Goal: Transaction & Acquisition: Subscribe to service/newsletter

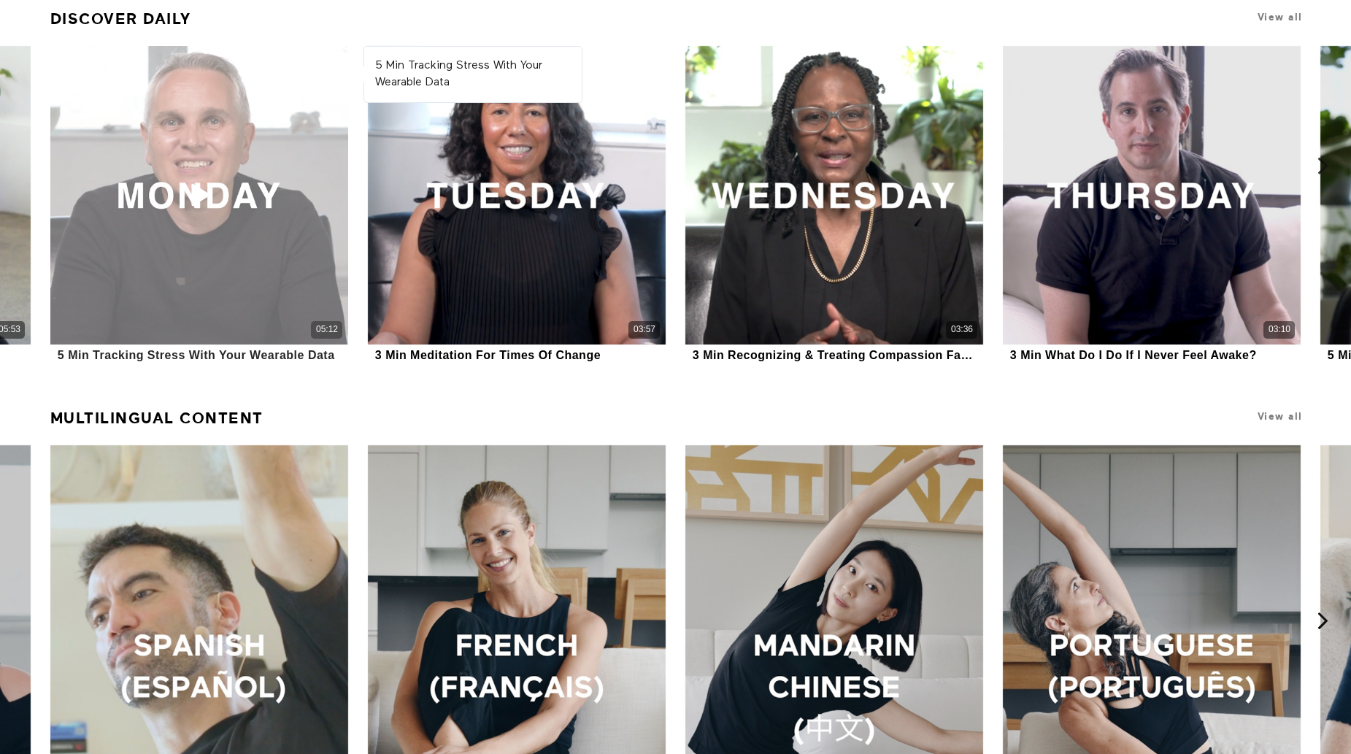
scroll to position [1145, 0]
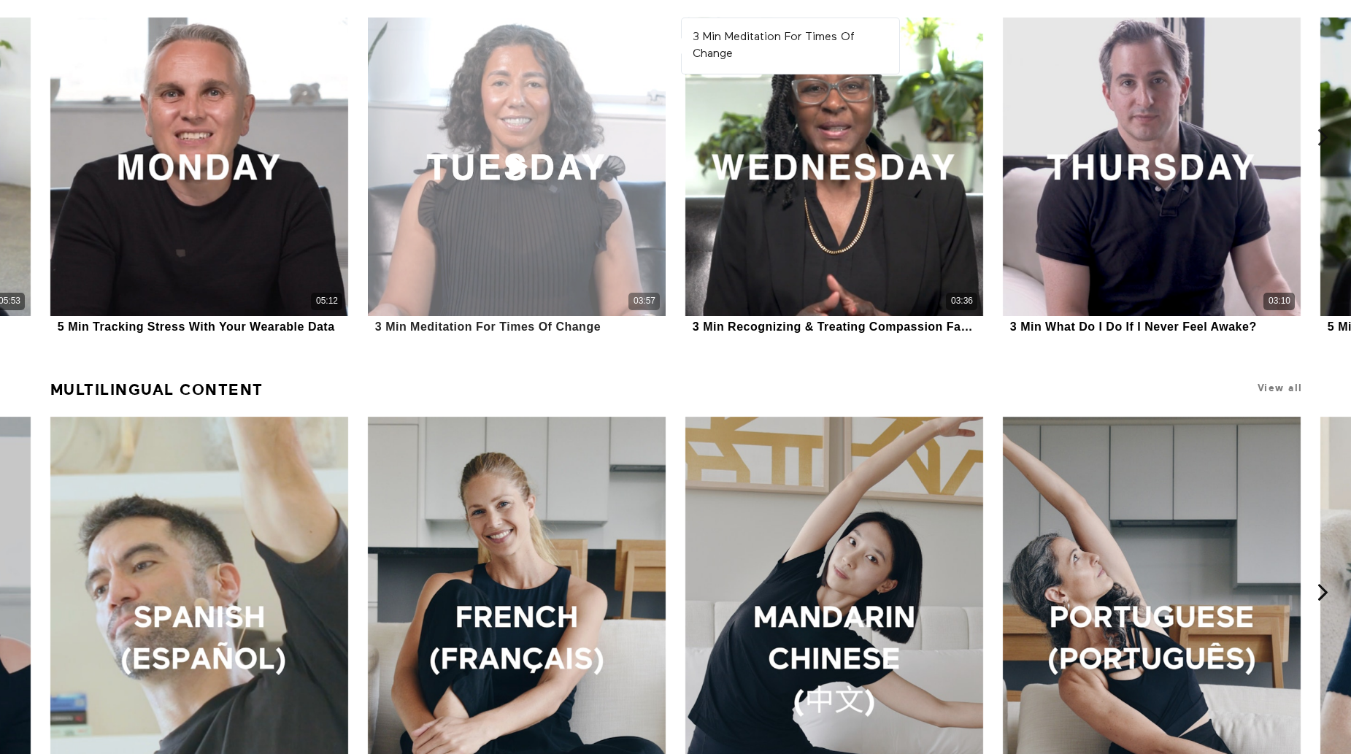
click at [569, 179] on div "03:57" at bounding box center [517, 167] width 298 height 298
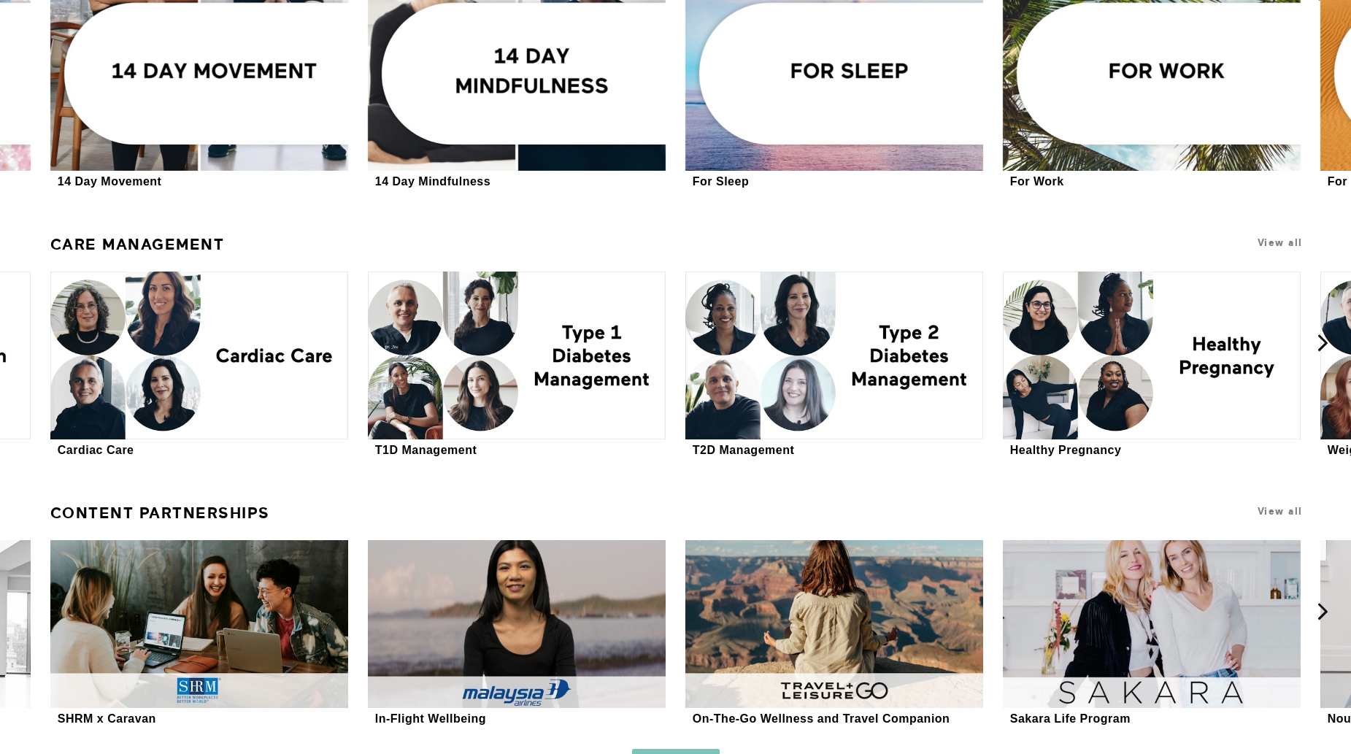
scroll to position [3851, 0]
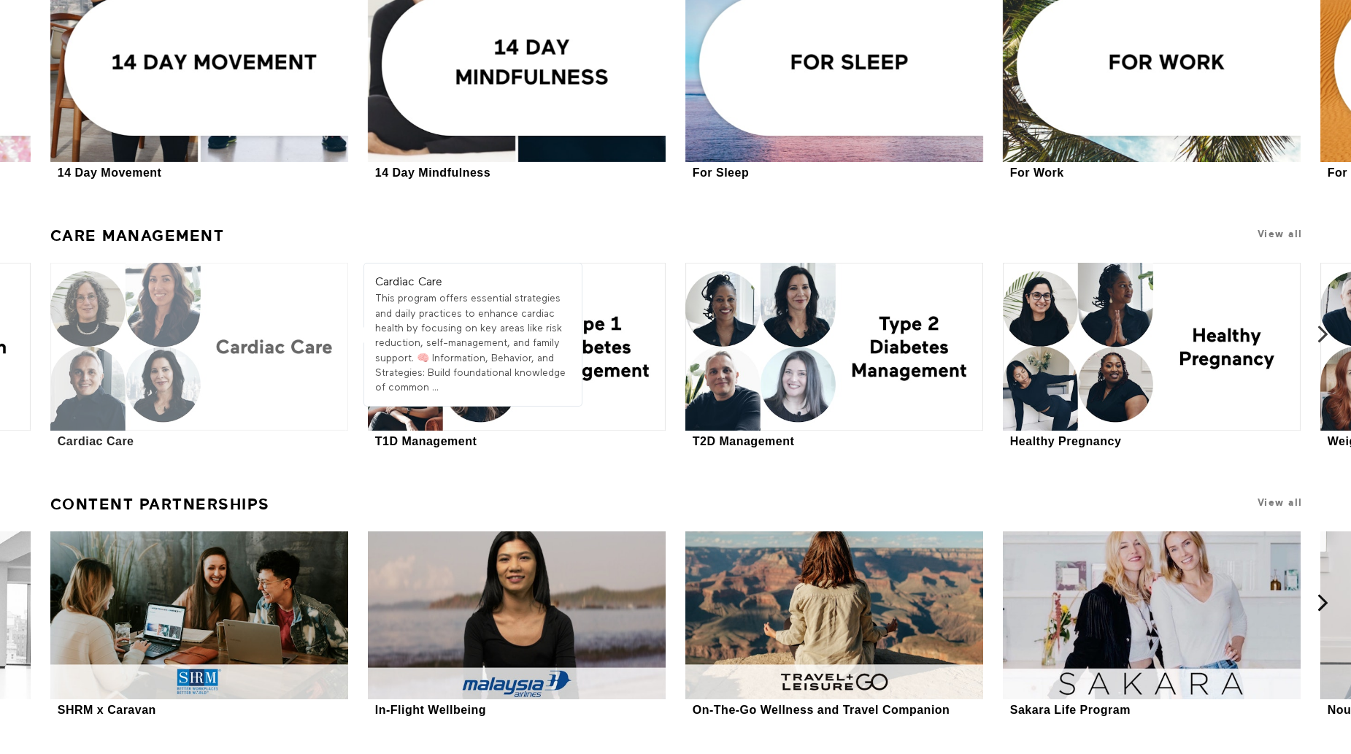
click at [242, 349] on div at bounding box center [199, 347] width 298 height 168
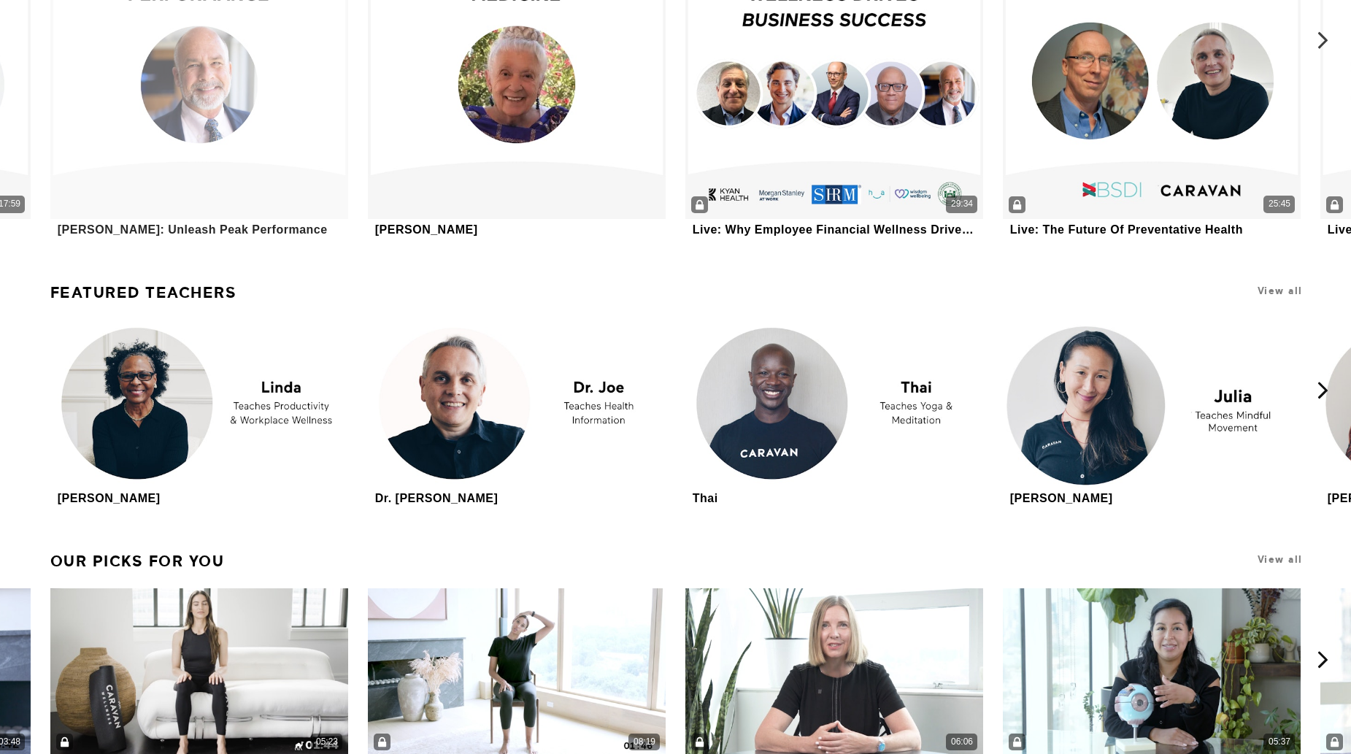
scroll to position [4735, 0]
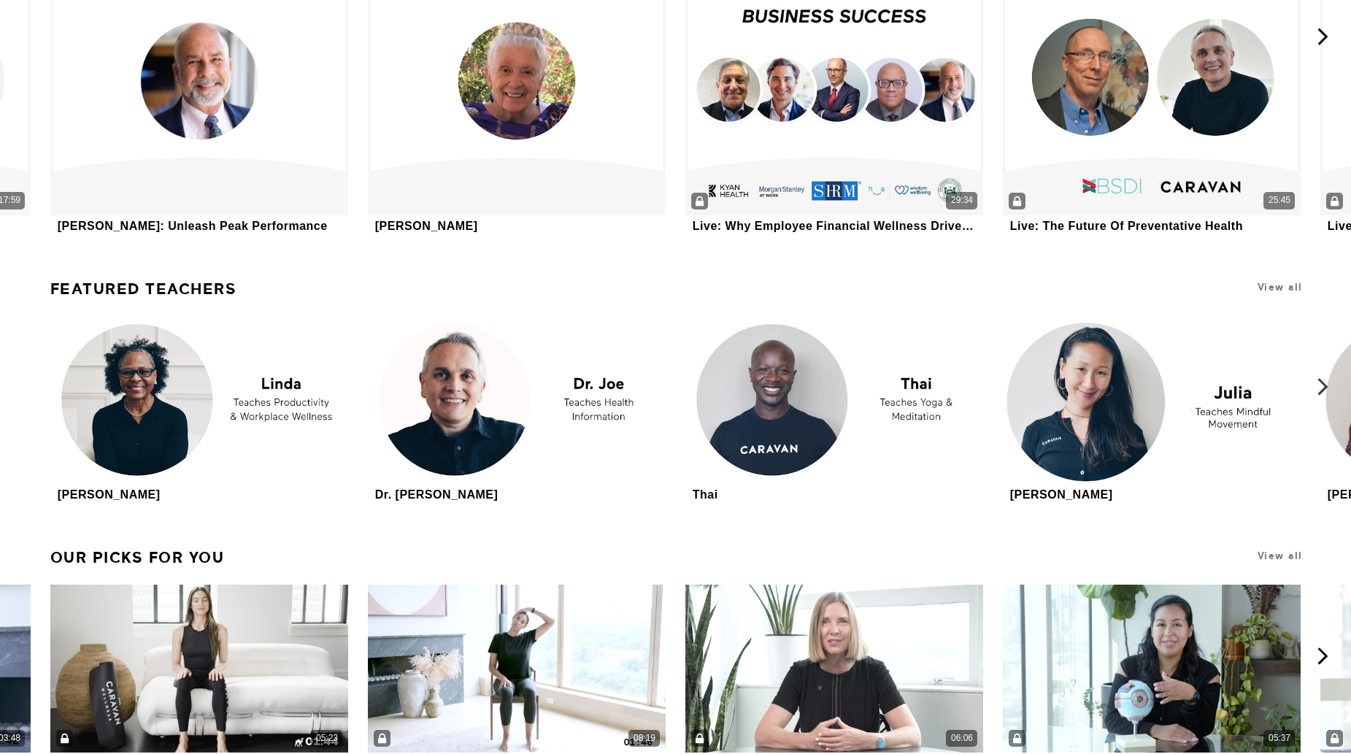
click at [1319, 389] on icon at bounding box center [1322, 387] width 18 height 18
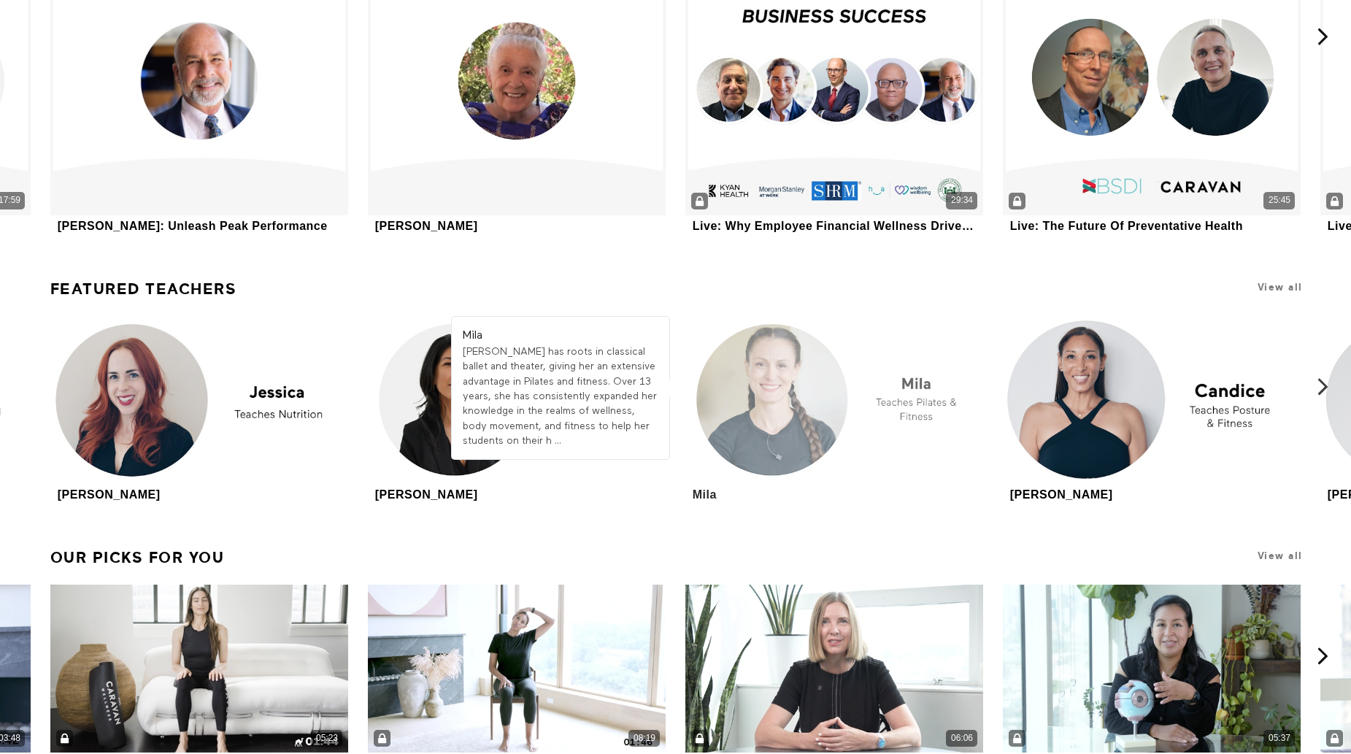
drag, startPoint x: 779, startPoint y: 422, endPoint x: 835, endPoint y: 398, distance: 61.1
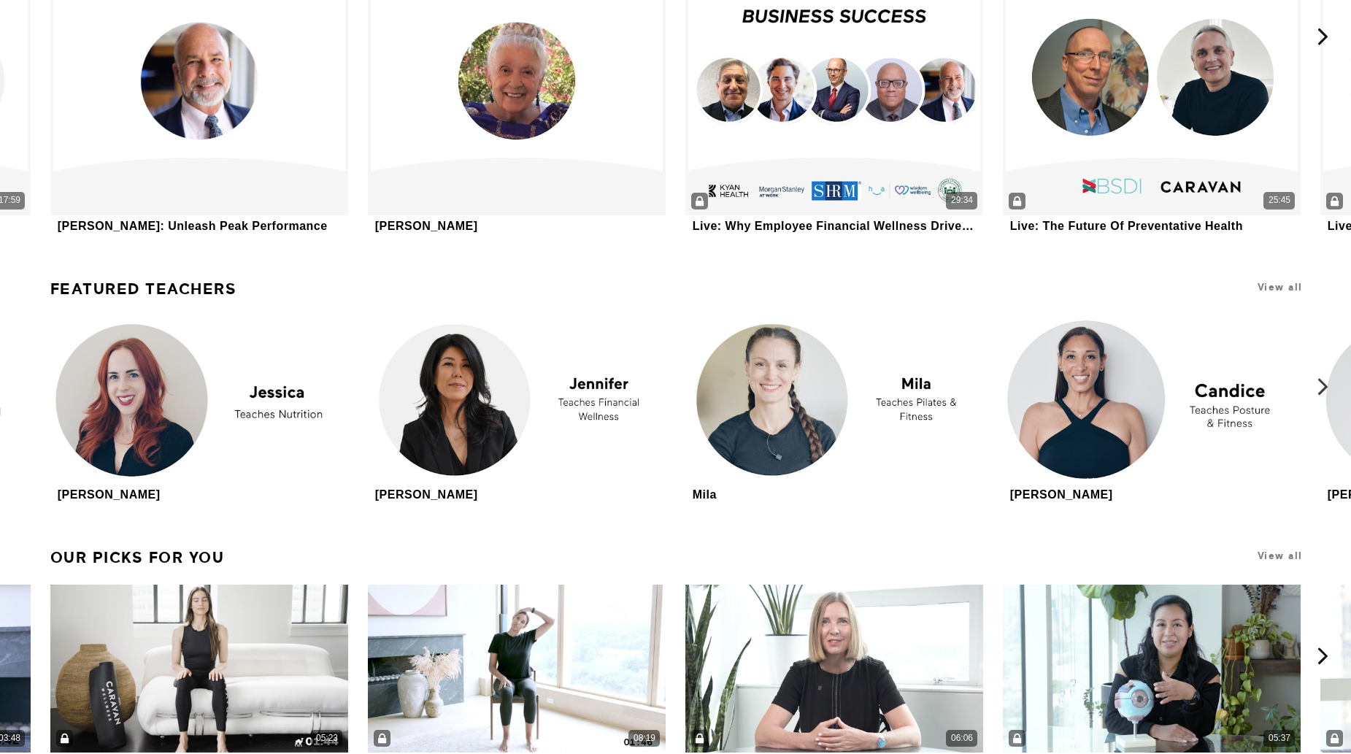
click at [1316, 396] on icon at bounding box center [1322, 387] width 18 height 18
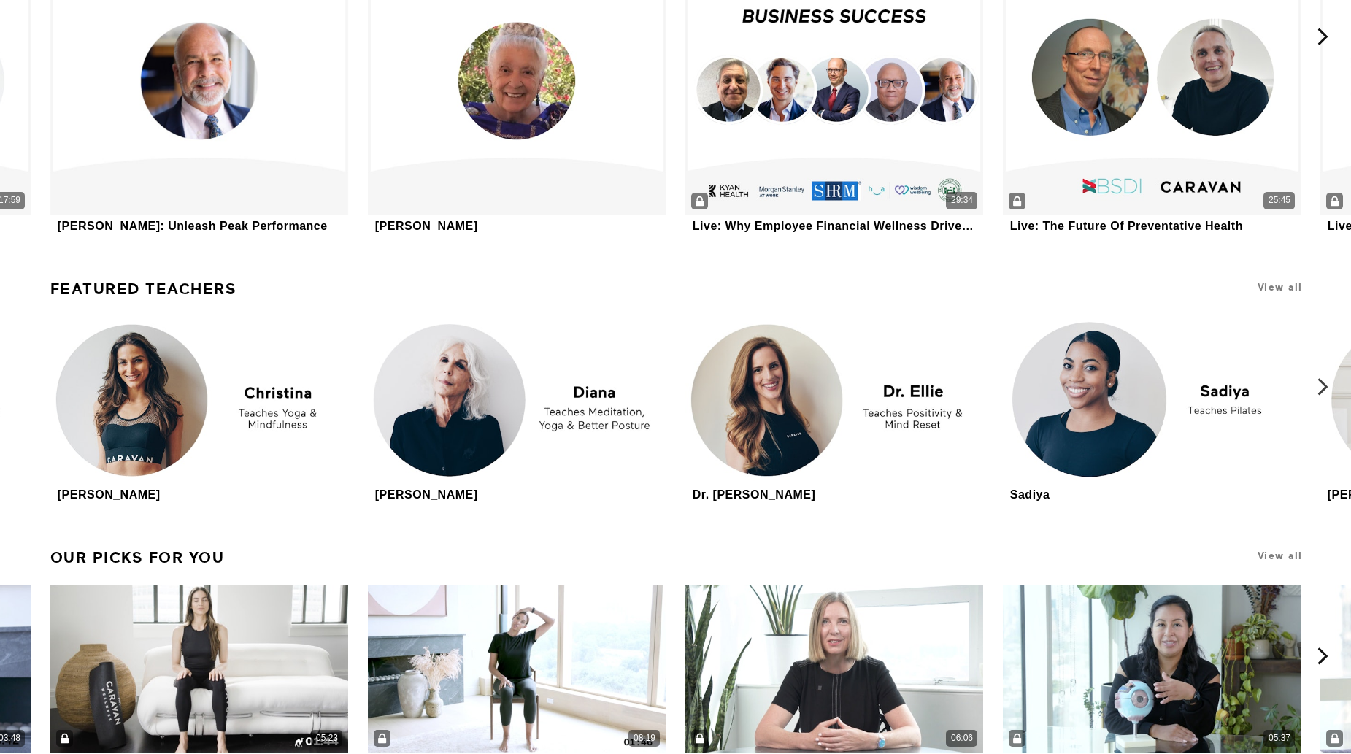
click at [1316, 396] on icon at bounding box center [1322, 387] width 18 height 18
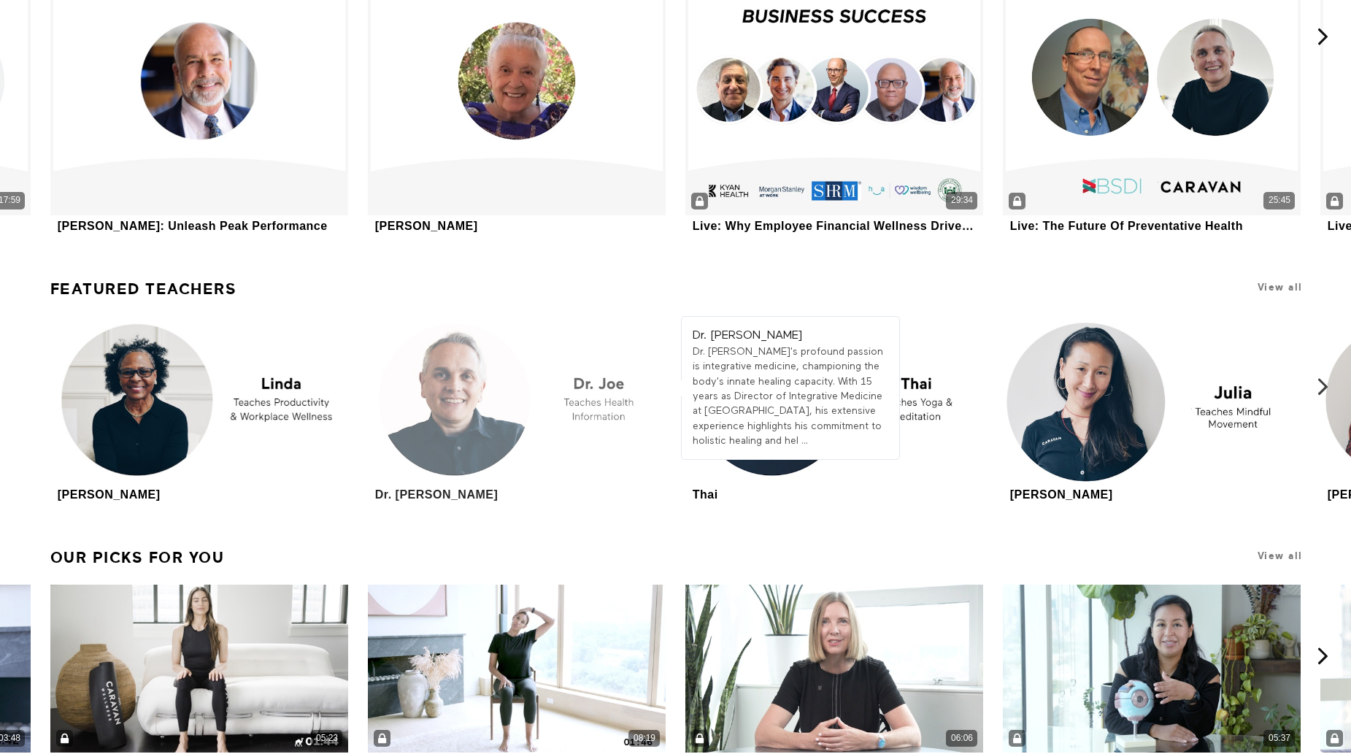
click at [590, 391] on div at bounding box center [517, 400] width 298 height 168
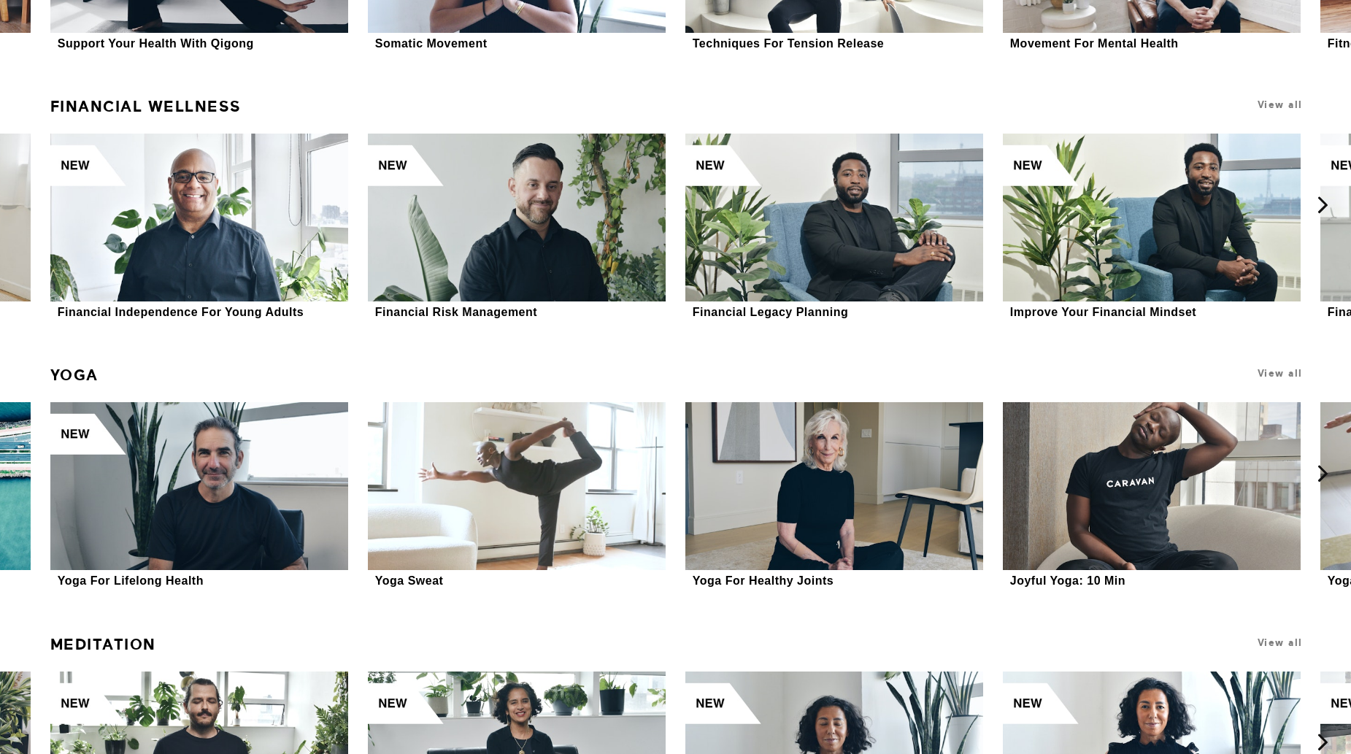
scroll to position [6022, 0]
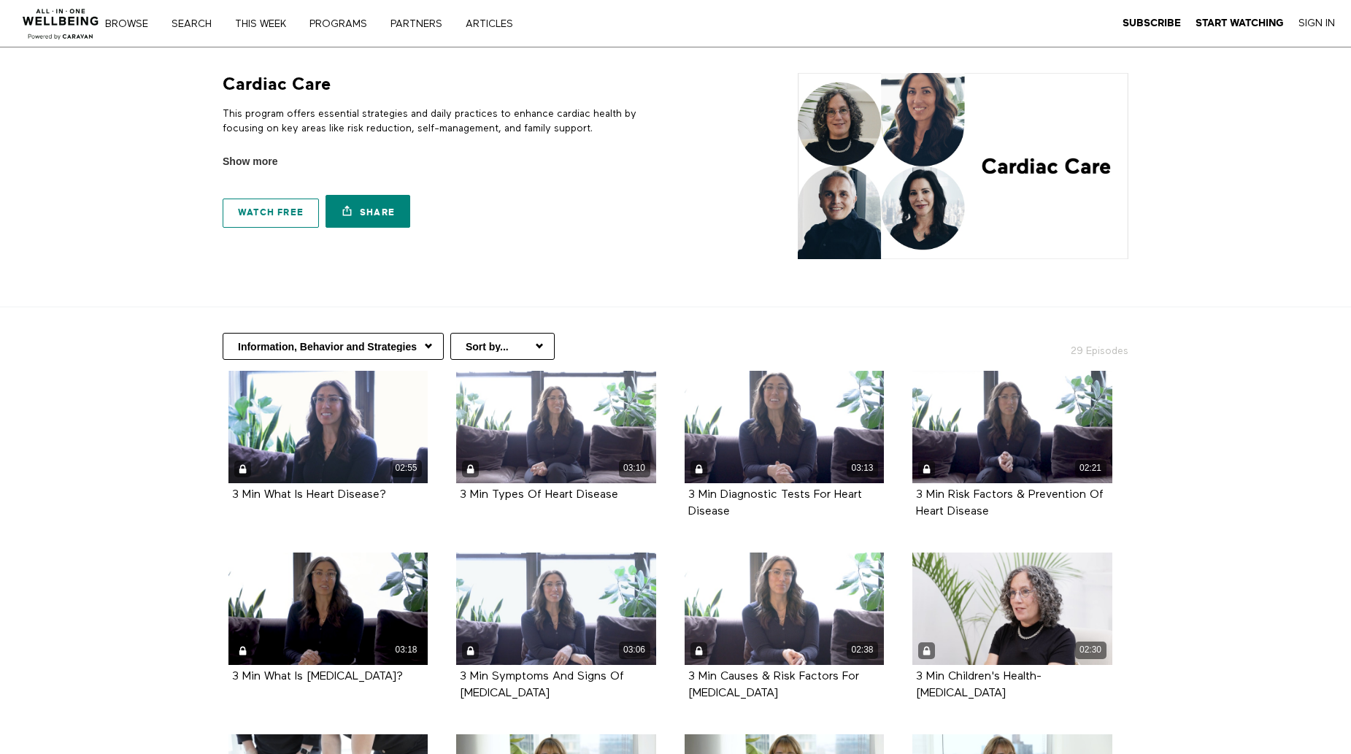
click at [259, 206] on link "Watch free" at bounding box center [271, 212] width 96 height 29
